Goal: Task Accomplishment & Management: Manage account settings

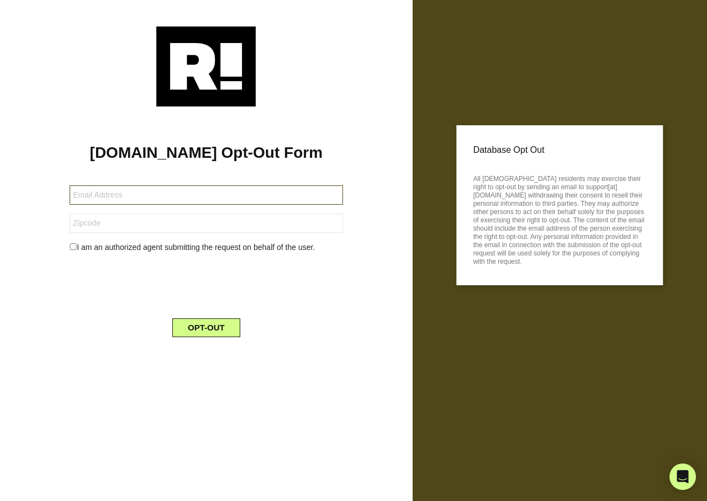
type input "[EMAIL_ADDRESS][DOMAIN_NAME]"
type input "92705"
type input "[EMAIL_ADDRESS][DOMAIN_NAME]"
type input "73945"
